Goal: Contribute content: Contribute content

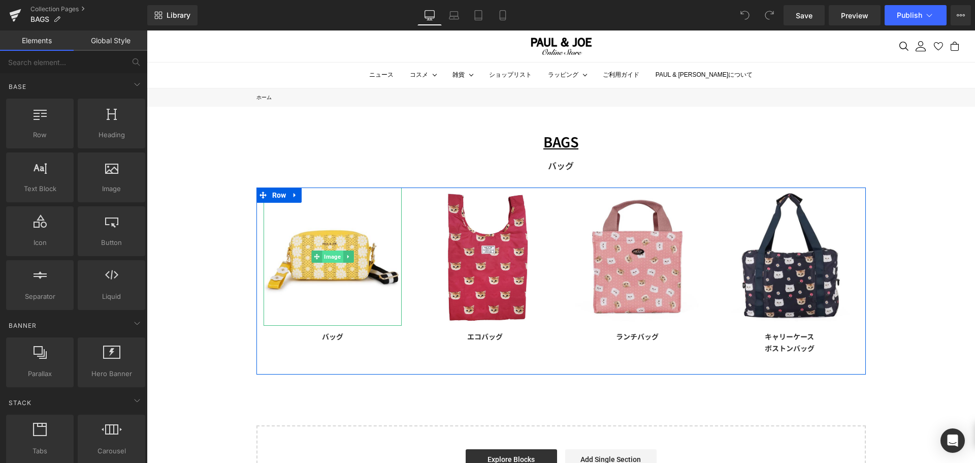
click at [328, 254] on span "Image" at bounding box center [332, 256] width 21 height 12
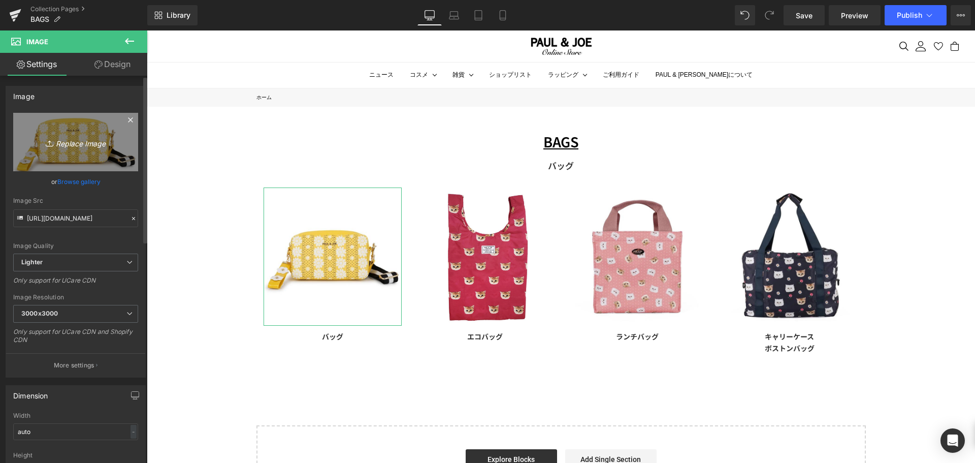
click at [66, 151] on link "Replace Image" at bounding box center [75, 142] width 125 height 58
type input "C:\fakepath\pja-b1276-pur_01.jpg"
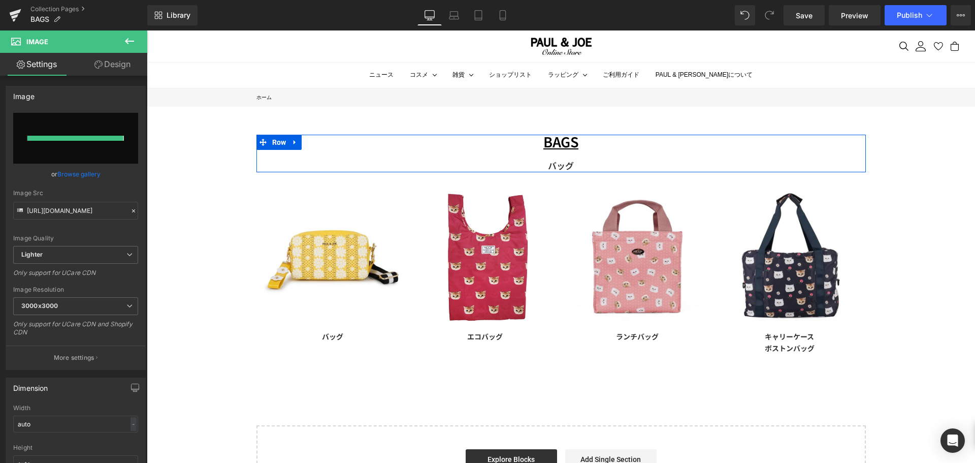
type input "[URL][DOMAIN_NAME]"
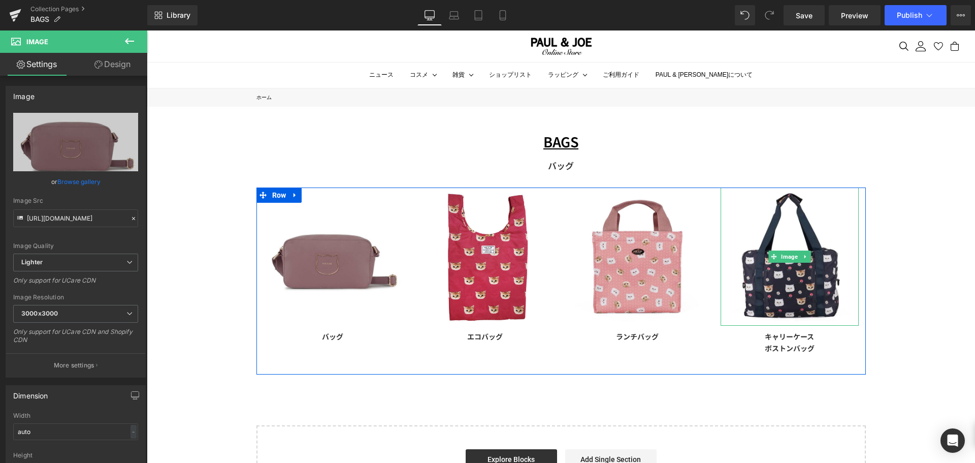
click at [805, 253] on link at bounding box center [805, 256] width 11 height 12
click at [777, 255] on span "Image" at bounding box center [773, 256] width 21 height 12
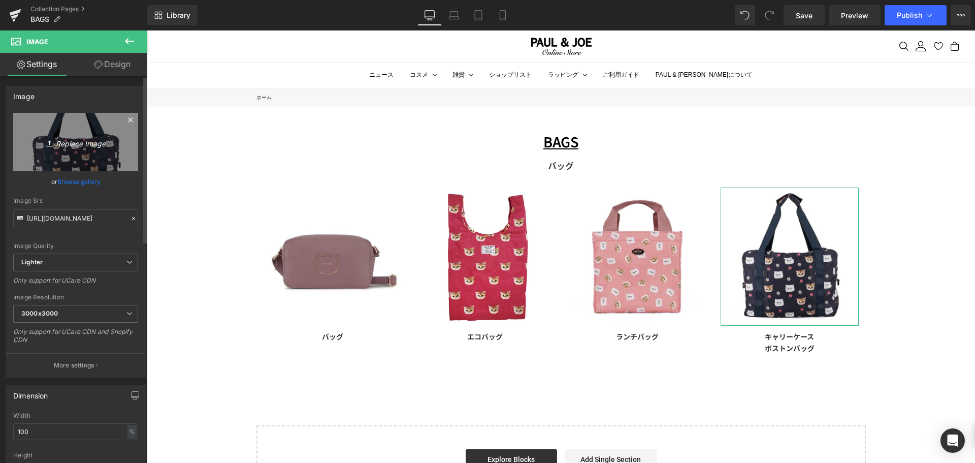
click at [88, 154] on link "Replace Image" at bounding box center [75, 142] width 125 height 58
type input "C:\fakepath\pja-t941-pk_01_2f518a8b-23f2-4d70-9bb7-cf42493c55fb.jpg"
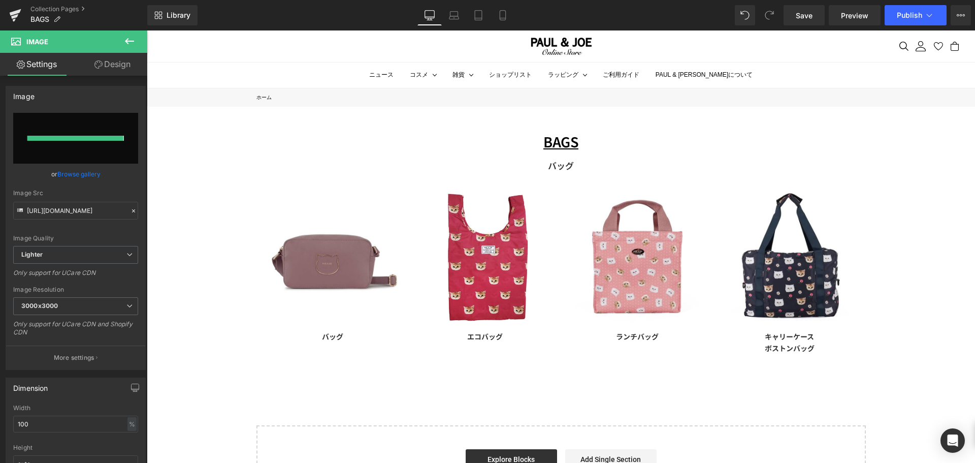
type input "[URL][DOMAIN_NAME]"
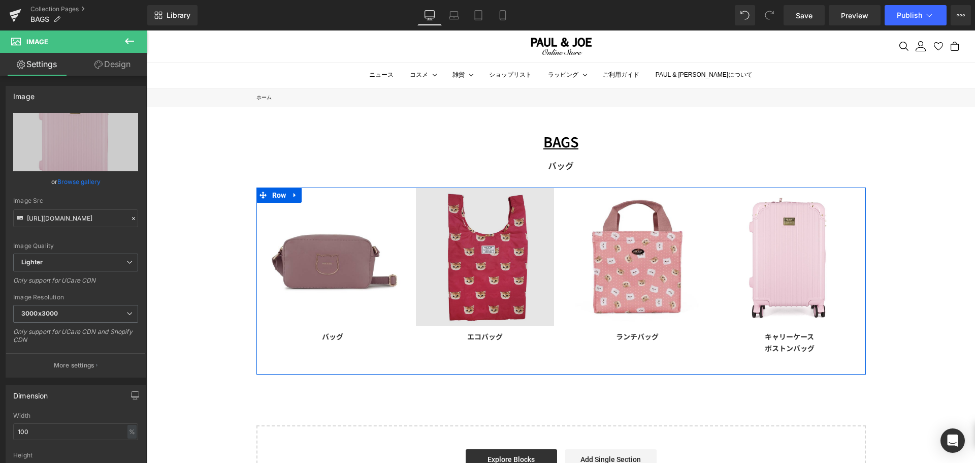
click at [477, 276] on img at bounding box center [485, 256] width 138 height 138
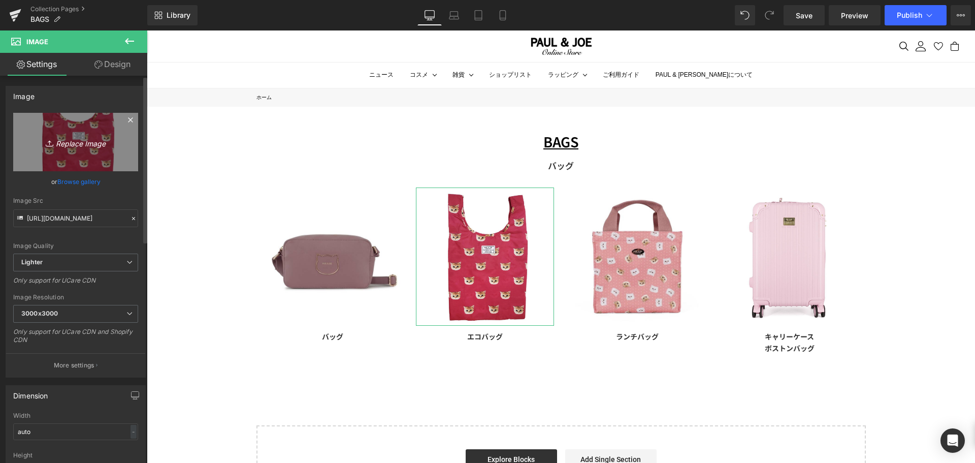
click at [67, 145] on icon "Replace Image" at bounding box center [75, 142] width 81 height 13
type input "C:\fakepath\pja-e1331-nvy_01.jpg"
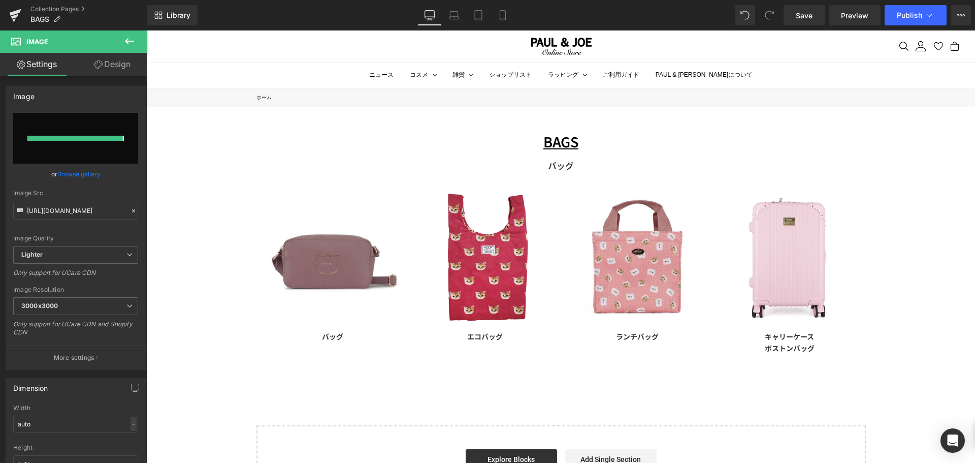
type input "[URL][DOMAIN_NAME]"
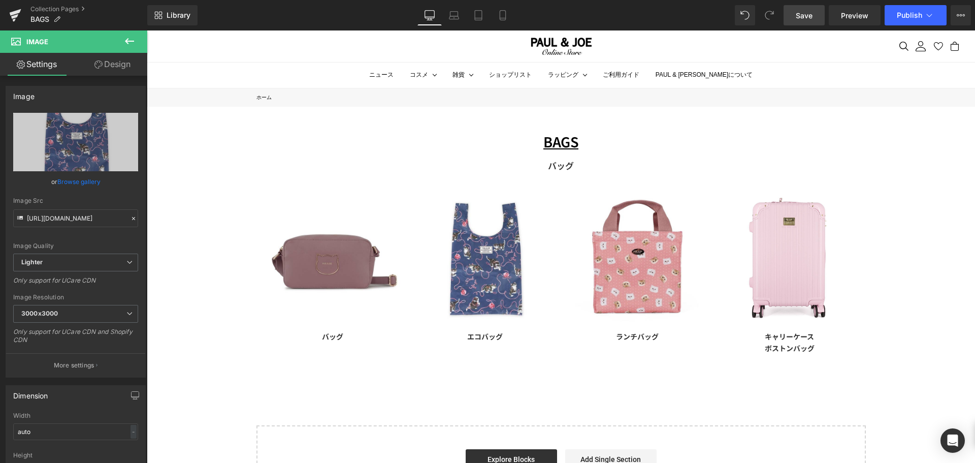
click at [810, 23] on link "Save" at bounding box center [804, 15] width 41 height 20
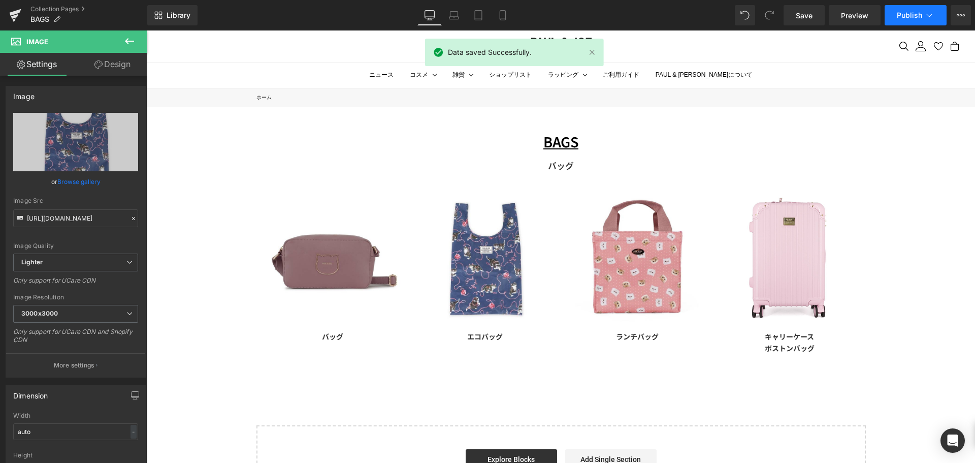
click at [898, 15] on span "Publish" at bounding box center [909, 15] width 25 height 8
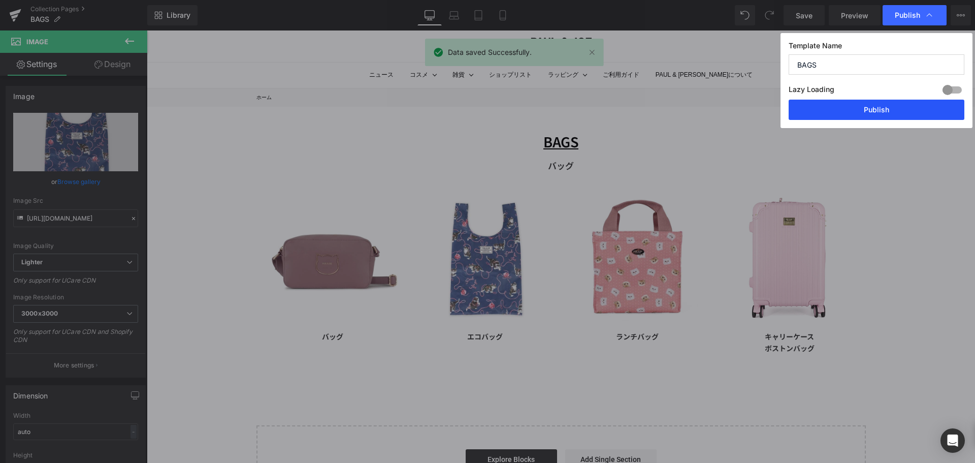
click at [889, 106] on button "Publish" at bounding box center [877, 110] width 176 height 20
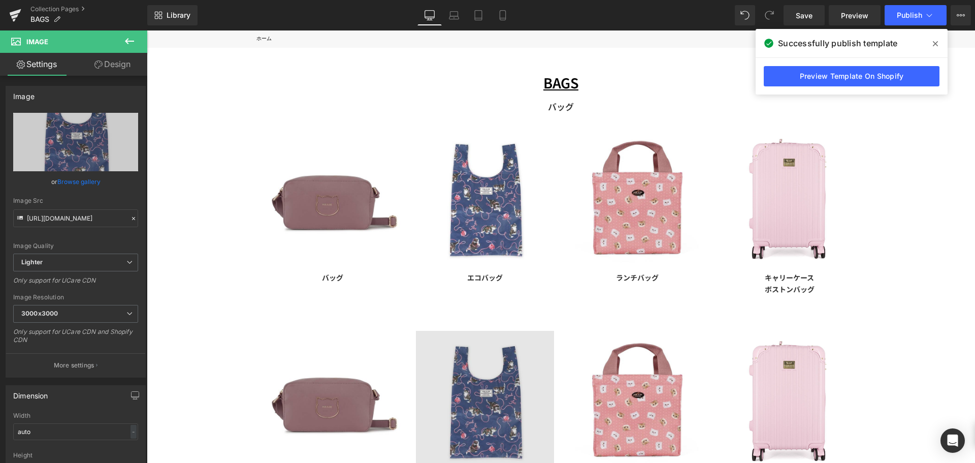
scroll to position [152, 0]
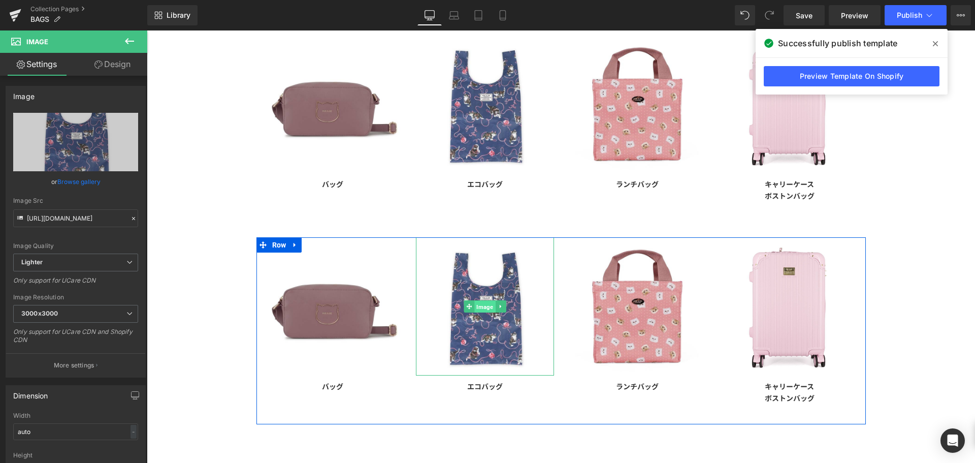
click at [475, 305] on span "Image" at bounding box center [484, 307] width 21 height 12
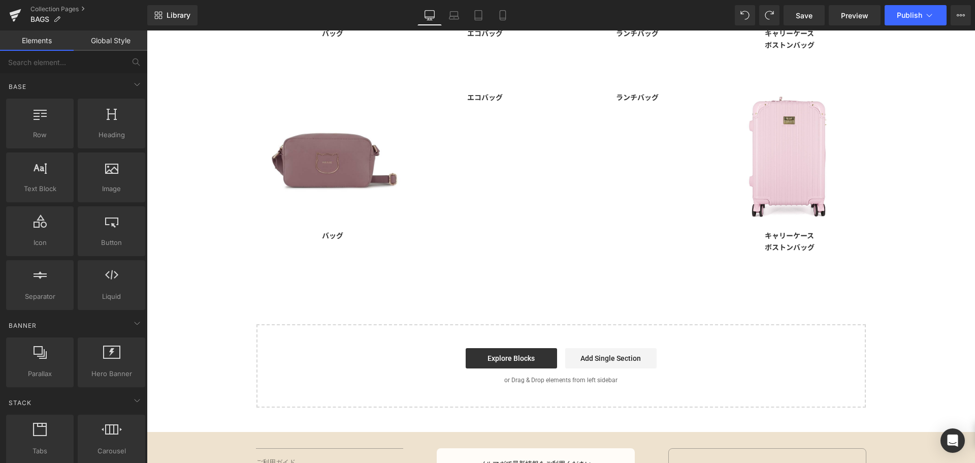
scroll to position [253, 0]
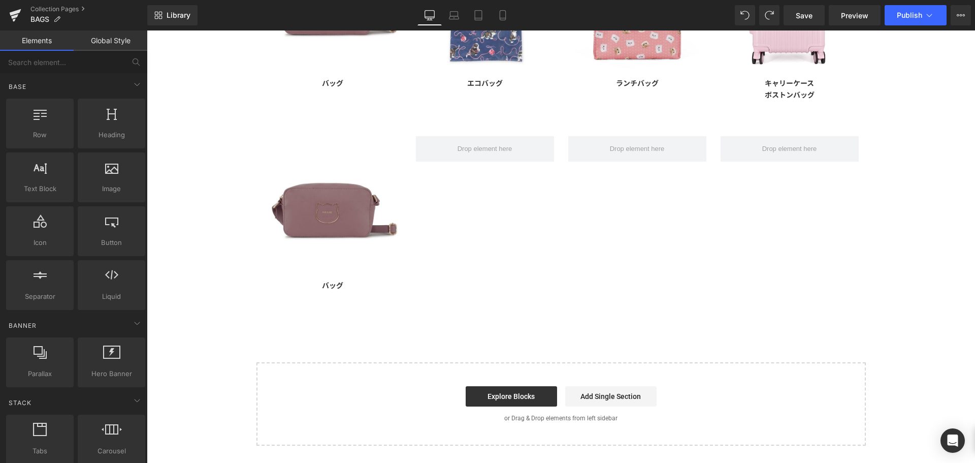
drag, startPoint x: 596, startPoint y: 290, endPoint x: 450, endPoint y: 257, distance: 149.4
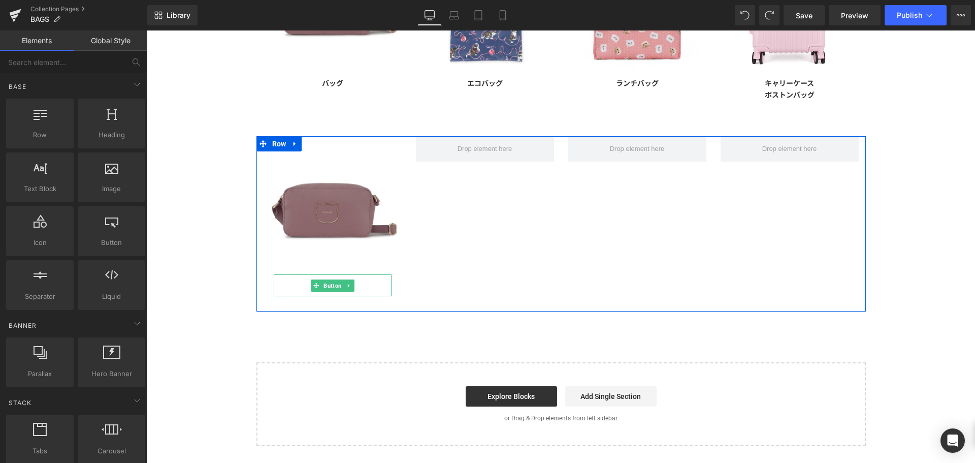
drag, startPoint x: 371, startPoint y: 282, endPoint x: 352, endPoint y: 285, distance: 18.5
click at [371, 282] on div "バッグ" at bounding box center [333, 285] width 118 height 22
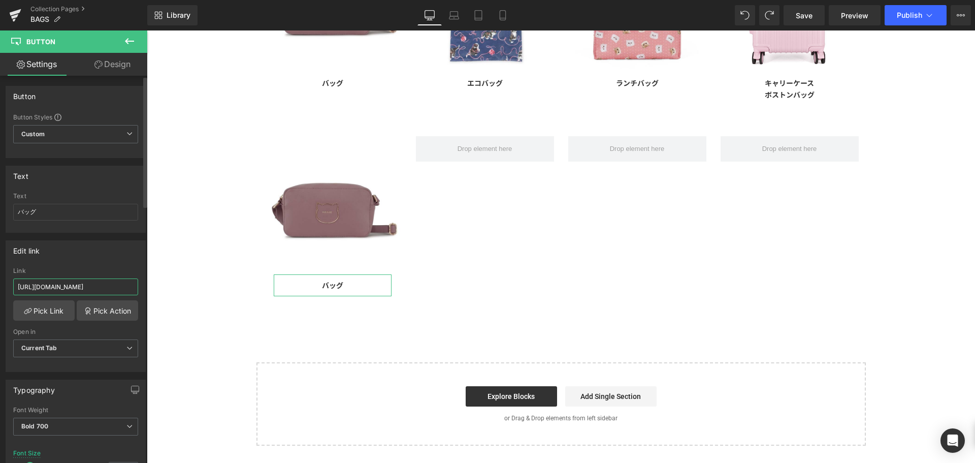
click at [55, 283] on input "[URL][DOMAIN_NAME]" at bounding box center [75, 286] width 125 height 17
click at [81, 212] on input "バッグ" at bounding box center [75, 212] width 125 height 17
type input "バッグチャーム"
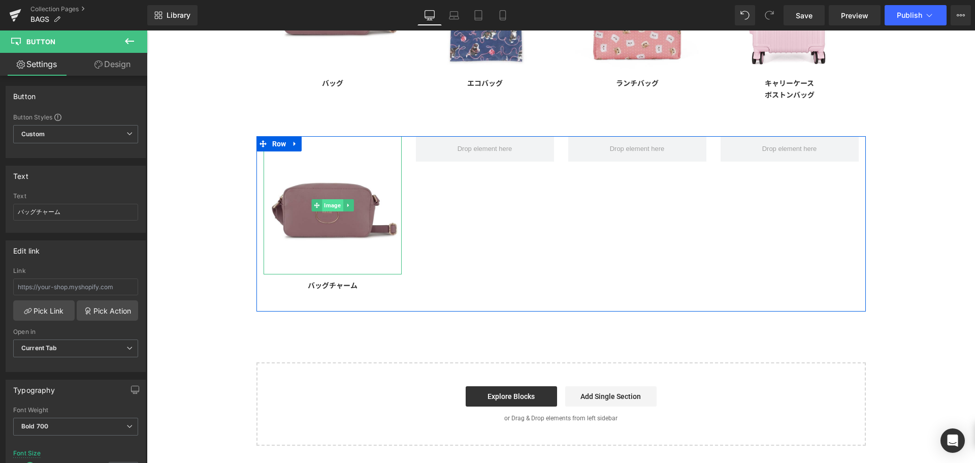
click at [322, 205] on span "Image" at bounding box center [332, 205] width 21 height 12
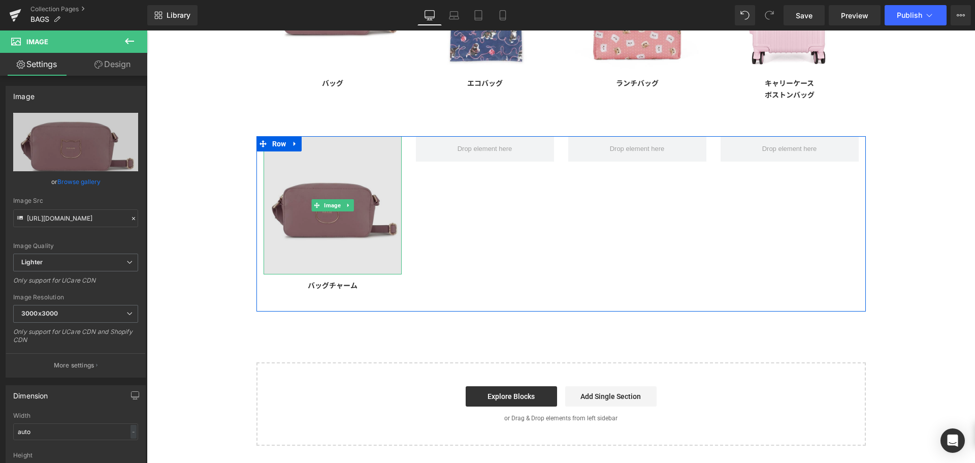
click at [314, 233] on img at bounding box center [333, 205] width 138 height 138
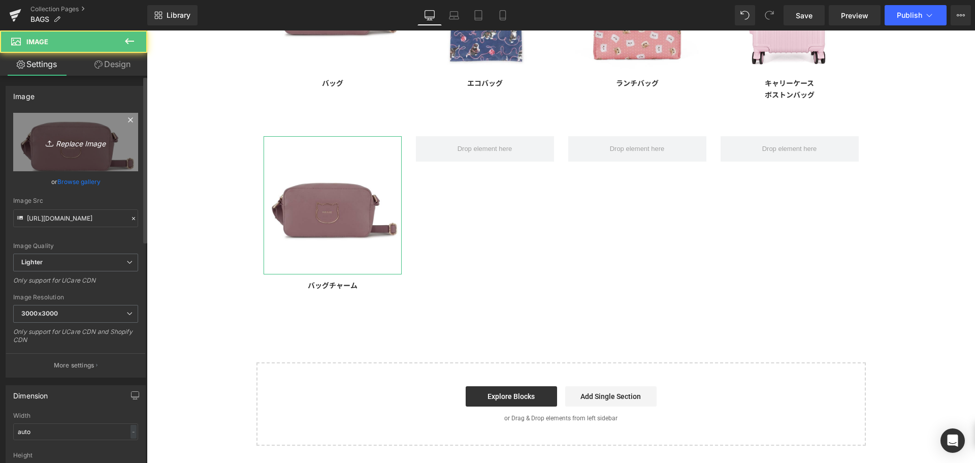
click at [74, 146] on icon "Replace Image" at bounding box center [75, 142] width 81 height 13
type input "C:\fakepath\pja-p1301-pk_01.jpg"
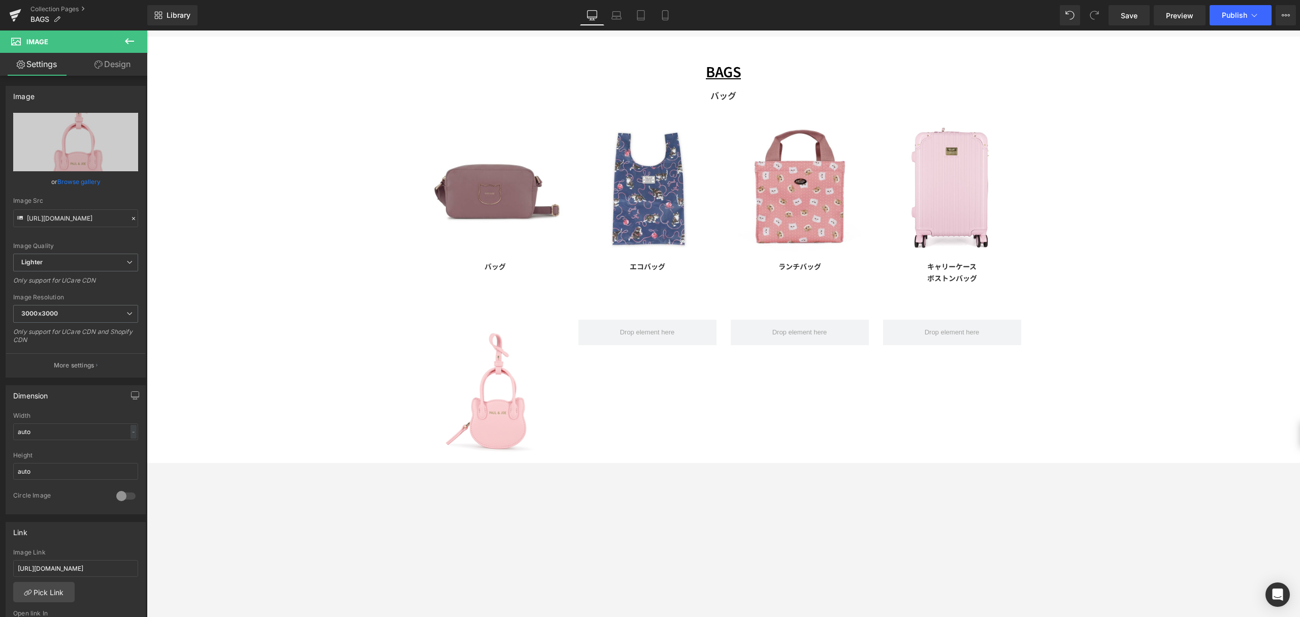
scroll to position [101, 0]
